Goal: Use online tool/utility: Utilize a website feature to perform a specific function

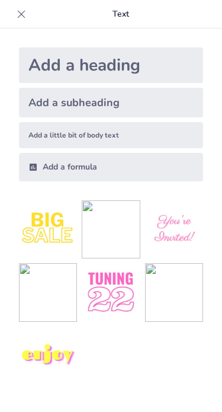
drag, startPoint x: 1040, startPoint y: 22, endPoint x: 951, endPoint y: 342, distance: 332.7
click at [222, 257] on div "My Library Saved Present Е Е Document fonts Roboto Popular fonts Lato Montserra…" at bounding box center [111, 206] width 222 height 412
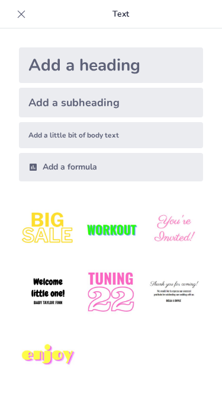
click at [77, 254] on img at bounding box center [48, 229] width 58 height 58
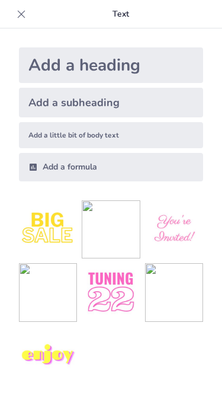
click at [140, 321] on img at bounding box center [111, 292] width 58 height 58
